Goal: Check status

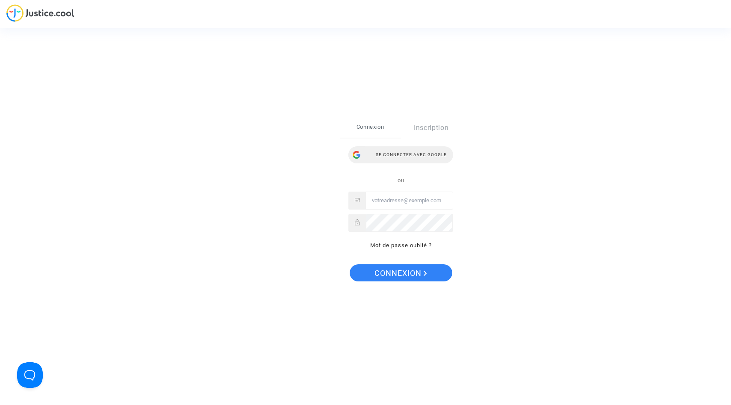
click at [392, 149] on div "Se connecter avec Google" at bounding box center [401, 154] width 105 height 17
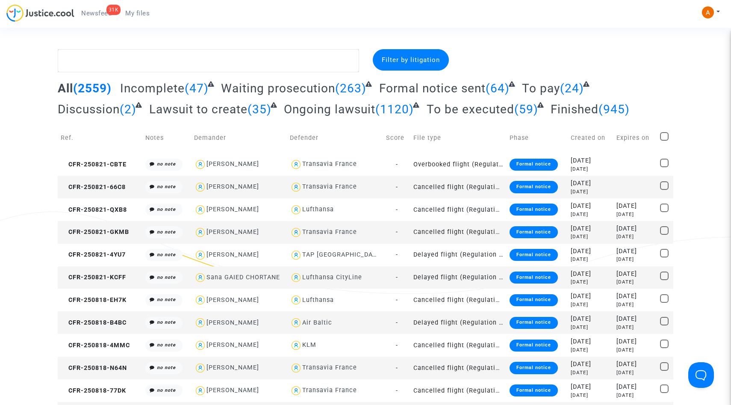
click at [198, 88] on span "(47)" at bounding box center [197, 88] width 24 height 14
click at [171, 90] on span "Incomplete" at bounding box center [152, 88] width 65 height 14
